Goal: Information Seeking & Learning: Learn about a topic

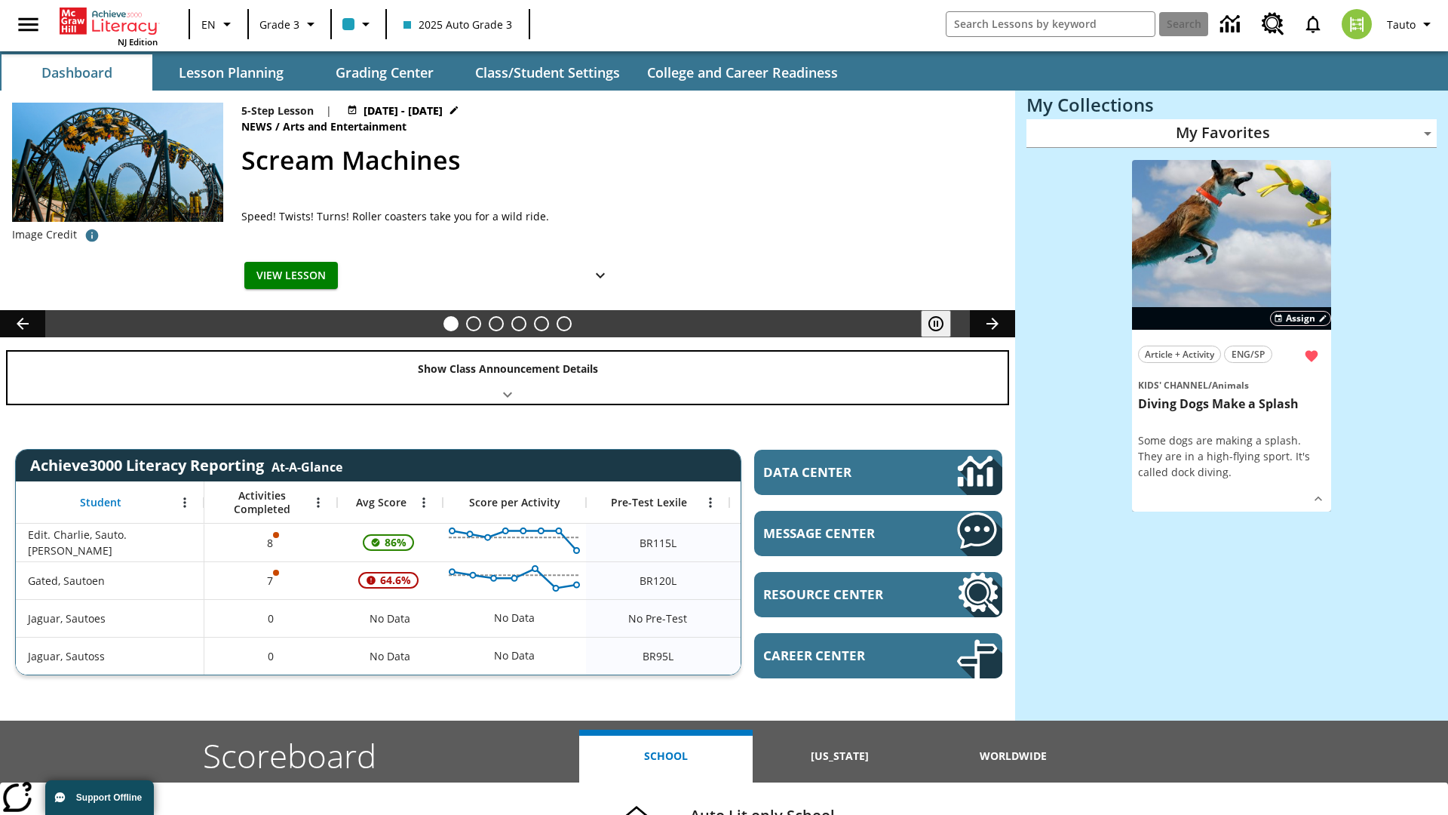
click at [508, 377] on div "Show Class Announcement Details" at bounding box center [508, 378] width 1000 height 52
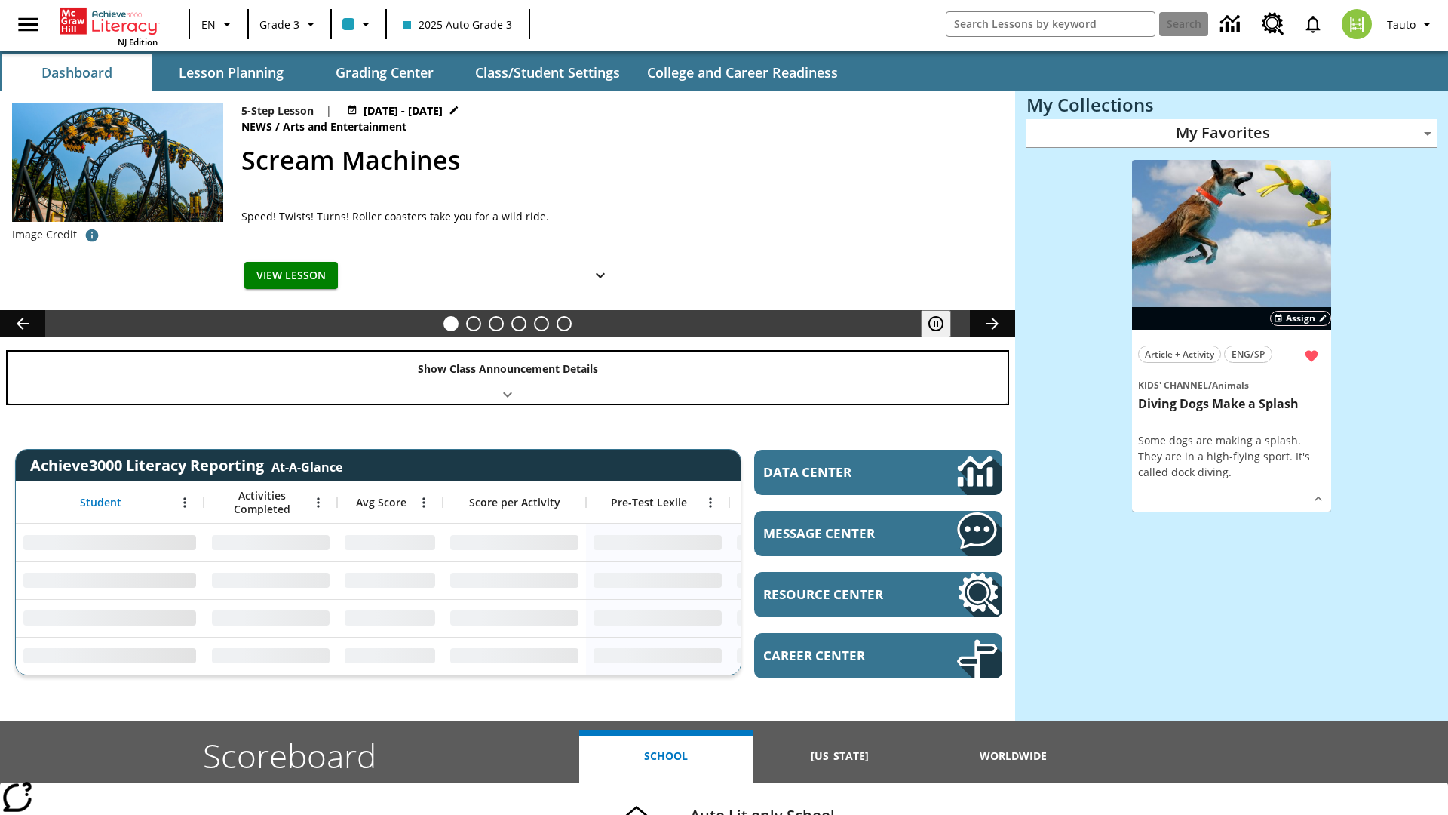
click at [508, 377] on div "Show Class Announcement Details" at bounding box center [508, 378] width 1000 height 52
